Goal: Information Seeking & Learning: Learn about a topic

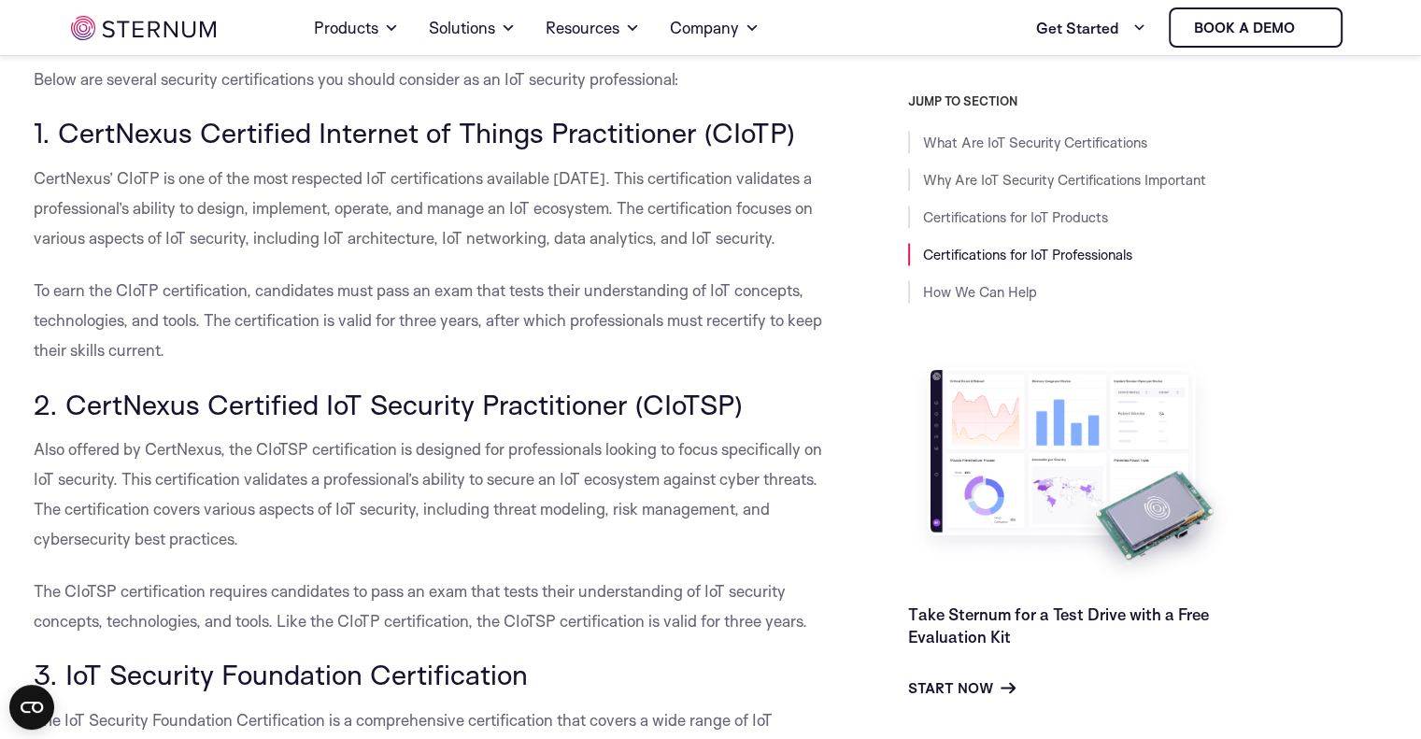
scroll to position [3186, 0]
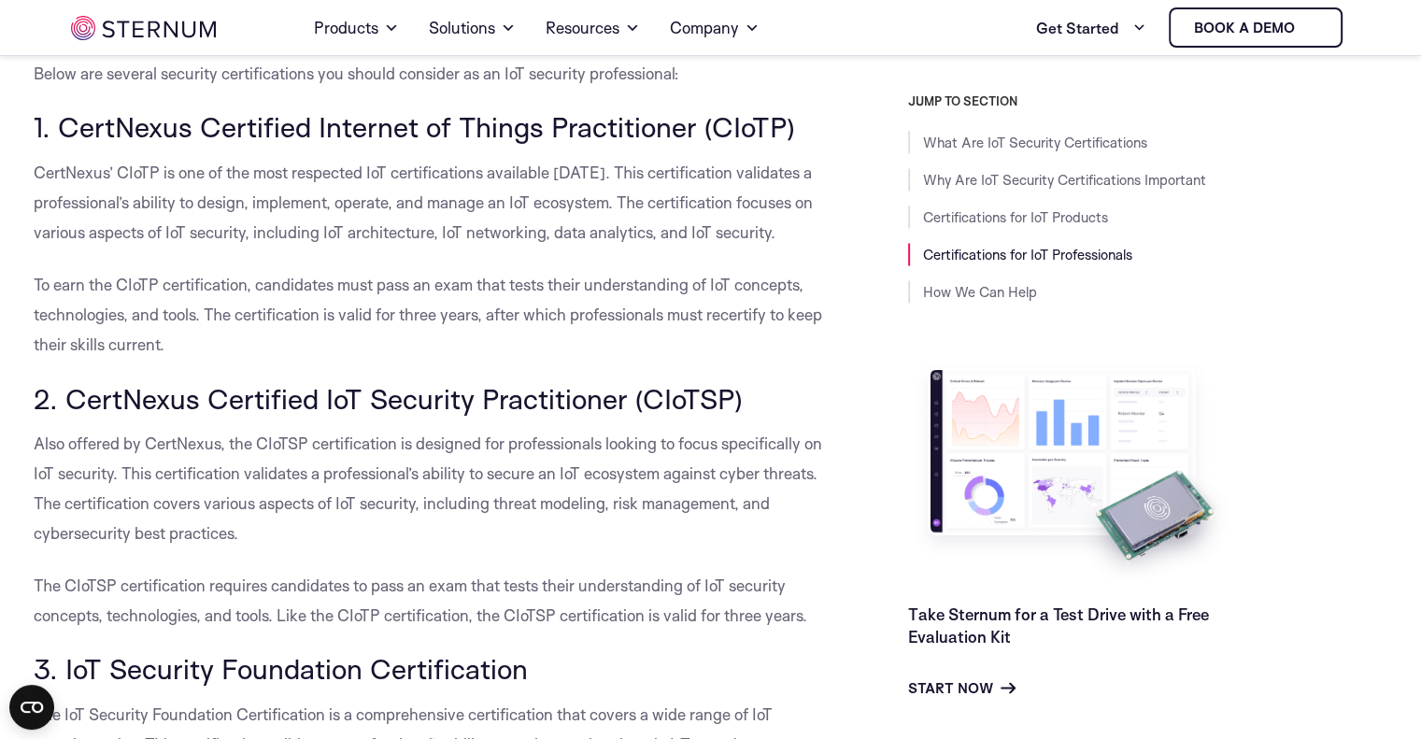
click at [751, 111] on h3 "1. CertNexus Certified Internet of Things Practitioner (CIoTP)" at bounding box center [429, 127] width 790 height 32
click at [680, 382] on h3 "2. CertNexus Certified IoT Security Practitioner (CIoTSP)" at bounding box center [429, 398] width 790 height 32
click at [657, 343] on div "What Are IoT Security Certifications The Internet of Things (IoT) has revolutio…" at bounding box center [429, 632] width 790 height 6606
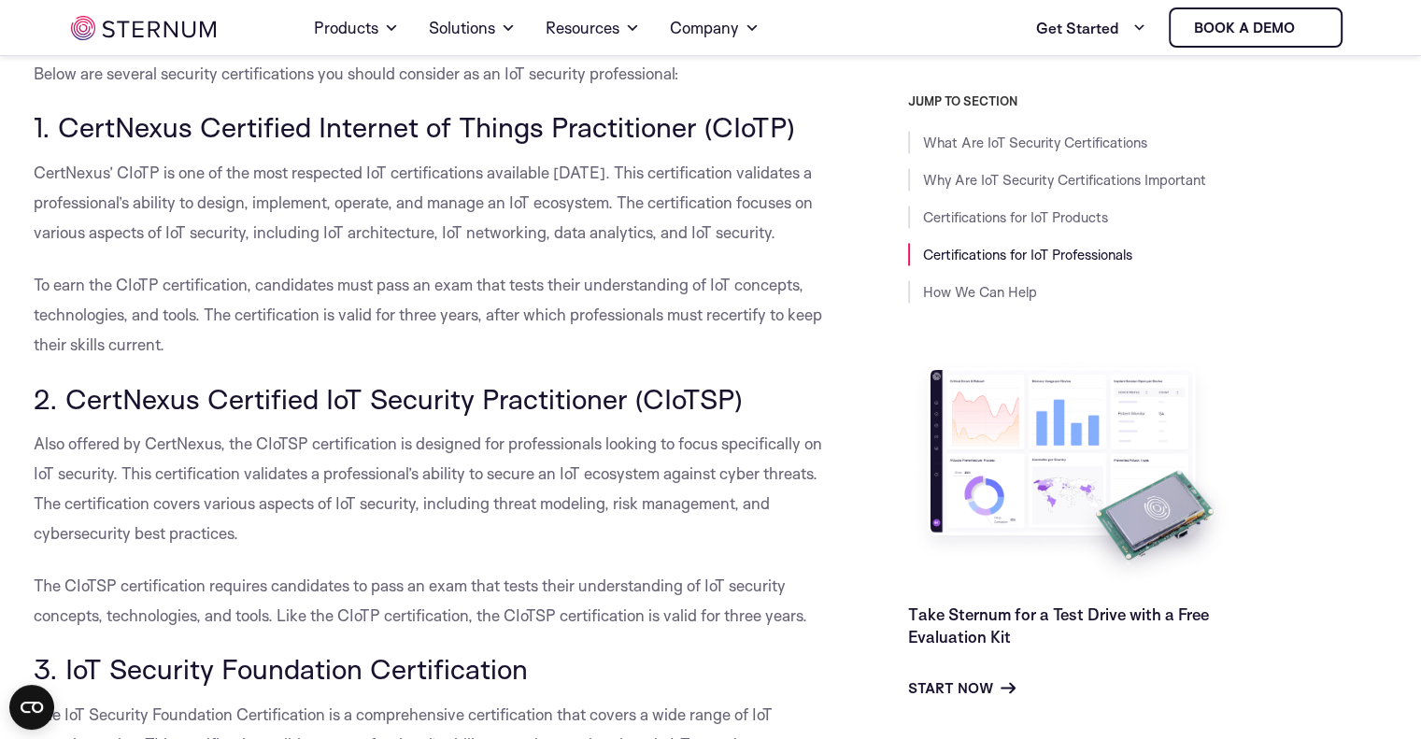
click at [661, 382] on h3 "2. CertNexus Certified IoT Security Practitioner (CIoTSP)" at bounding box center [429, 398] width 790 height 32
drag, startPoint x: 661, startPoint y: 368, endPoint x: 714, endPoint y: 365, distance: 52.4
click at [714, 382] on h3 "2. CertNexus Certified IoT Security Practitioner (CIoTSP)" at bounding box center [429, 398] width 790 height 32
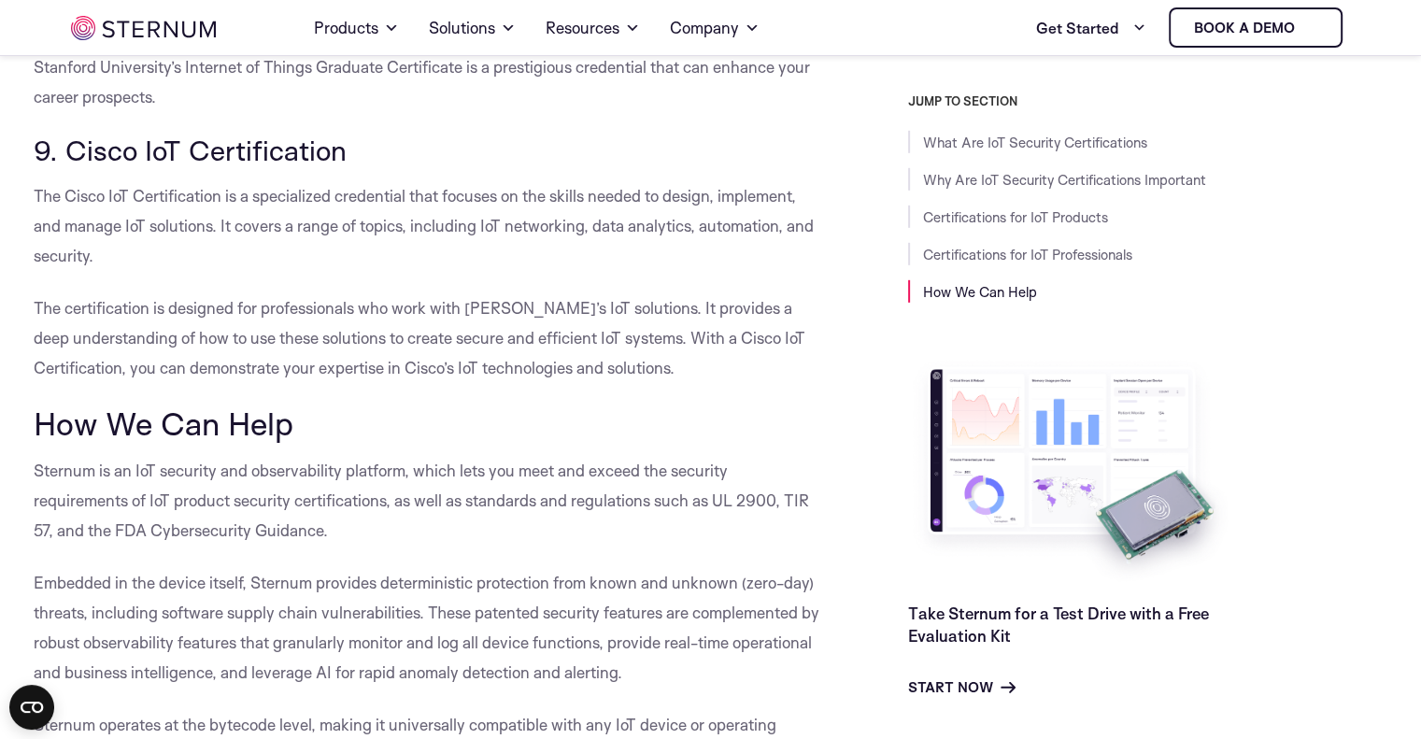
scroll to position [6179, 0]
